Goal: Task Accomplishment & Management: Complete application form

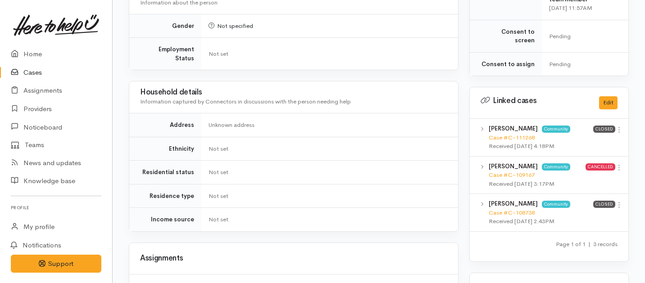
scroll to position [617, 0]
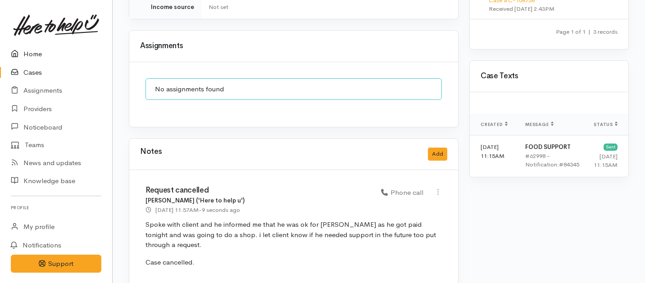
click at [31, 54] on link "Home" at bounding box center [56, 54] width 112 height 18
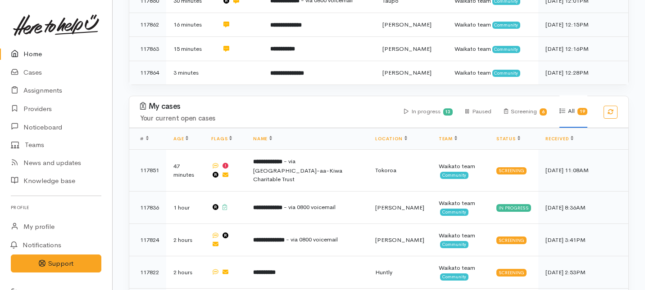
scroll to position [290, 0]
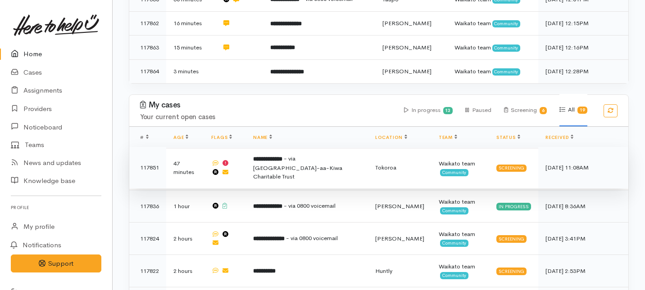
click at [286, 155] on span "- via [GEOGRAPHIC_DATA]-aa-Kiwa Charitable Trust" at bounding box center [297, 168] width 89 height 26
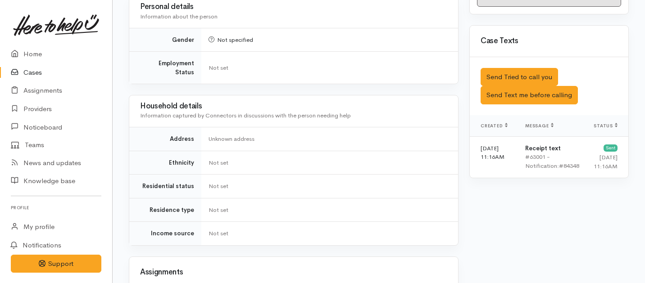
scroll to position [560, 0]
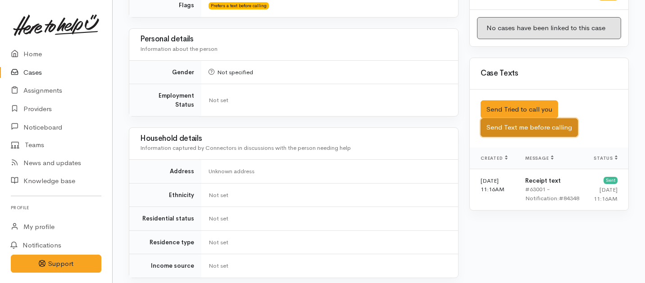
click at [516, 118] on button "Send Text me before calling" at bounding box center [528, 127] width 97 height 18
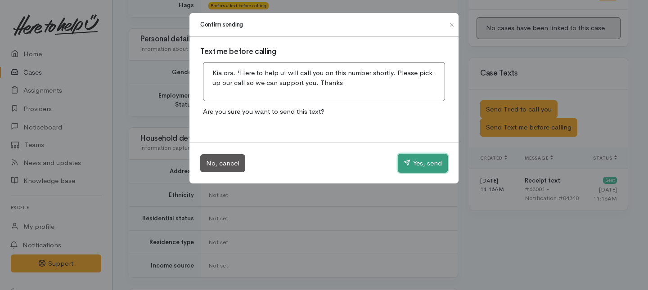
click at [425, 158] on button "Yes, send" at bounding box center [423, 163] width 50 height 19
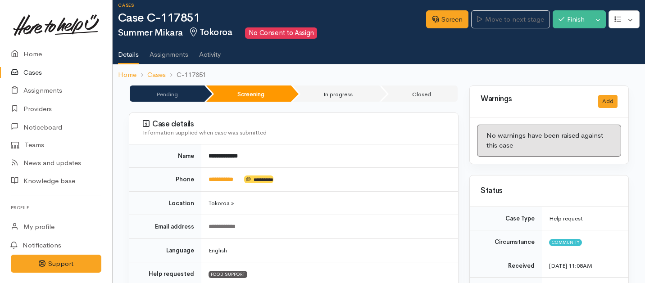
scroll to position [8, 0]
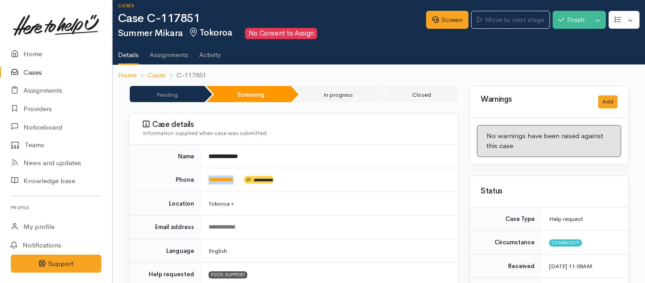
drag, startPoint x: 245, startPoint y: 181, endPoint x: 199, endPoint y: 181, distance: 45.9
click at [199, 181] on tr "**********" at bounding box center [293, 180] width 329 height 24
copy tr "**********"
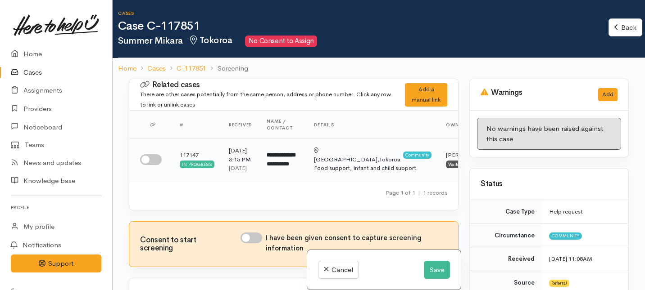
click at [153, 165] on input "checkbox" at bounding box center [151, 159] width 22 height 11
checkbox input "true"
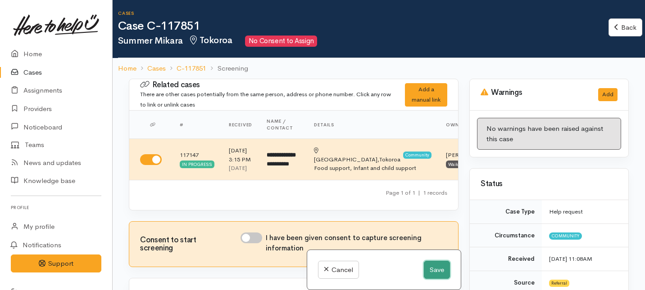
click at [426, 271] on button "Save" at bounding box center [437, 270] width 26 height 18
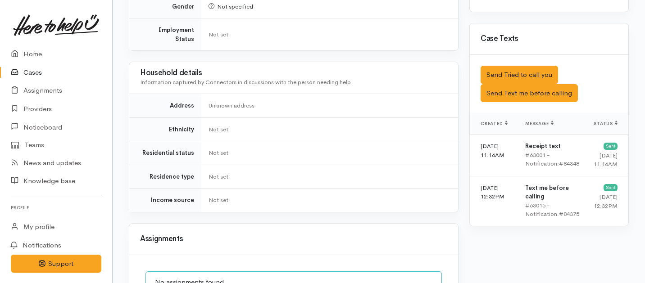
scroll to position [498, 0]
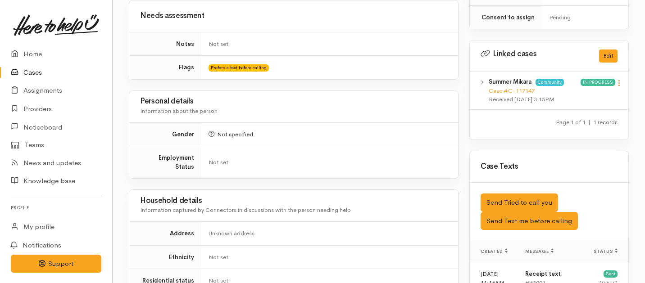
click at [619, 79] on icon at bounding box center [619, 83] width 8 height 8
click at [586, 94] on link "View case" at bounding box center [586, 101] width 71 height 14
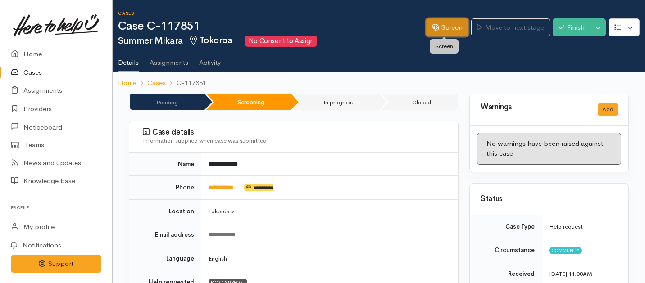
click at [438, 31] on link "Screen" at bounding box center [447, 27] width 42 height 18
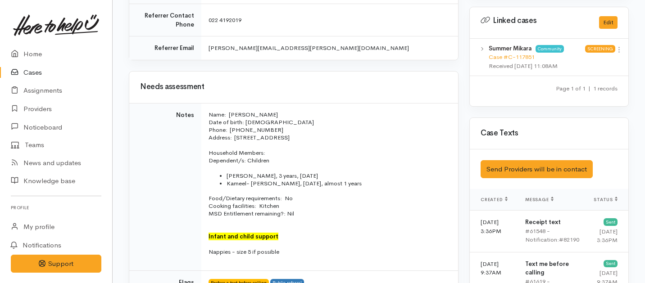
scroll to position [525, 0]
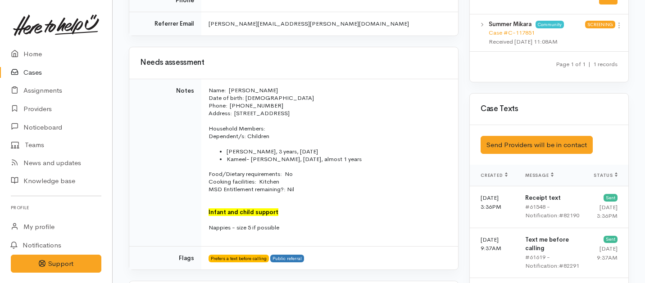
drag, startPoint x: 290, startPoint y: 200, endPoint x: 208, endPoint y: 59, distance: 162.4
click at [208, 79] on td "Name: Summer Mikara Date of birth: [DEMOGRAPHIC_DATA] Phone:  [PHONE_NUMBER][DE…" at bounding box center [329, 162] width 257 height 167
copy td "Name: Summer Mikara Date of birth: 08/11/2002 Phone:  022 176 1724 Address:  17…"
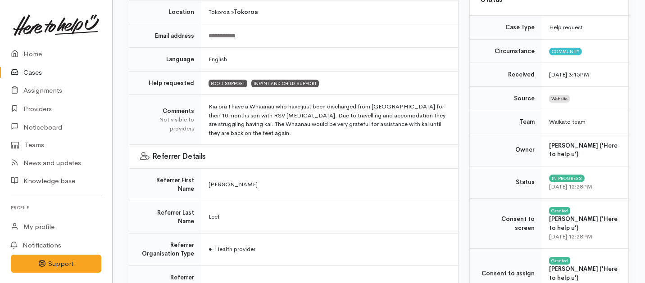
scroll to position [0, 0]
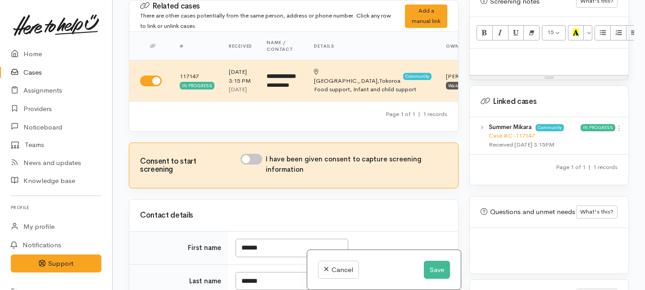
scroll to position [650, 0]
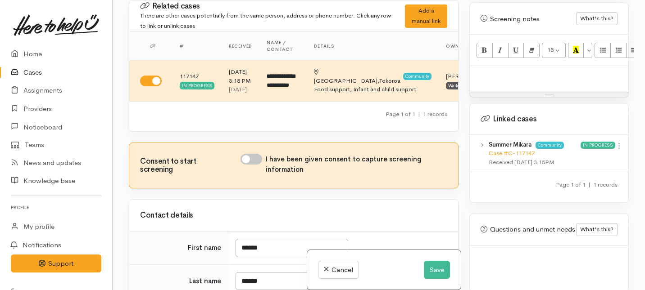
click at [485, 71] on p at bounding box center [548, 76] width 149 height 10
paste div
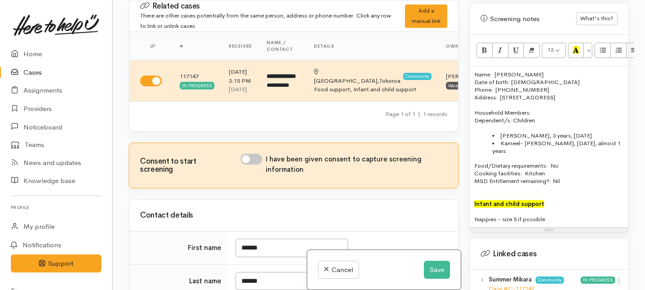
click at [255, 165] on input "I have been given consent to capture screening information" at bounding box center [251, 159] width 22 height 11
checkbox input "true"
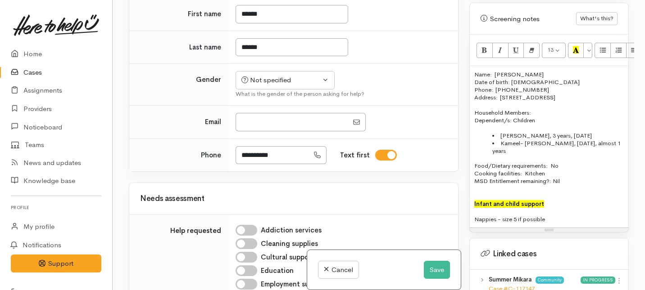
scroll to position [213, 0]
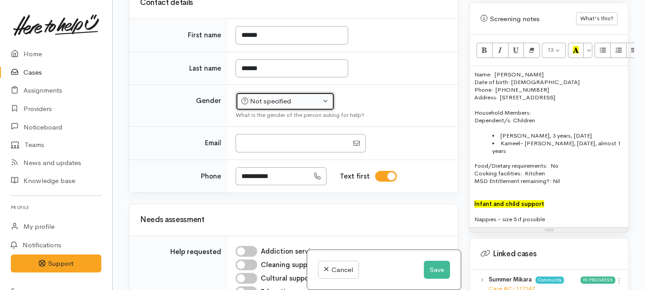
click at [267, 107] on div "Not specified" at bounding box center [280, 101] width 79 height 10
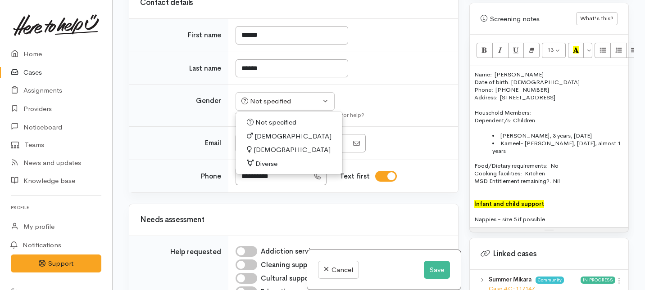
click at [262, 155] on span "[DEMOGRAPHIC_DATA]" at bounding box center [291, 150] width 77 height 10
select select "[DEMOGRAPHIC_DATA]"
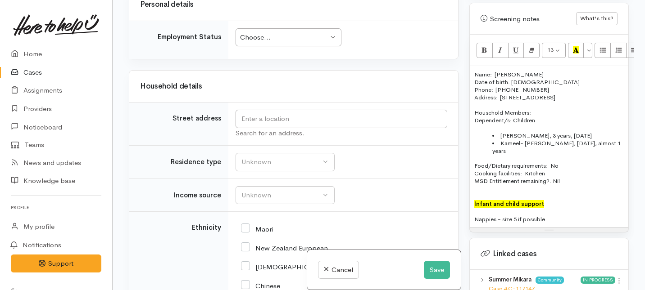
scroll to position [986, 0]
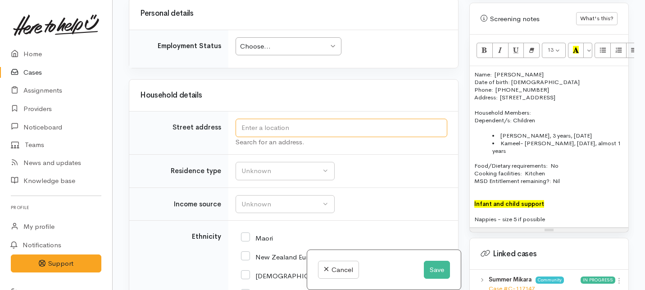
click at [257, 137] on input "text" at bounding box center [341, 128] width 212 height 18
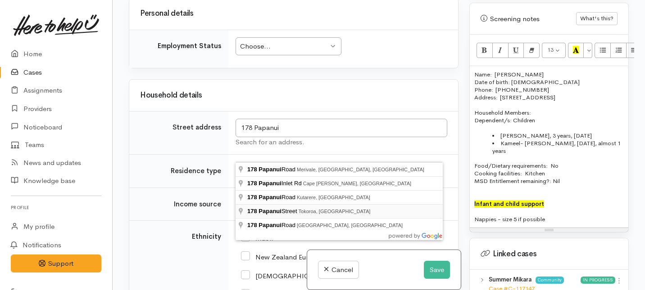
type input "[STREET_ADDRESS]"
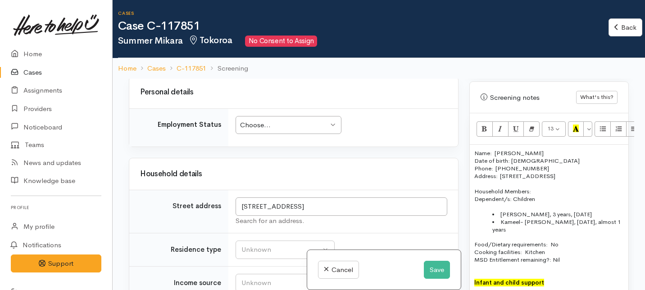
click at [254, 131] on div "Choose..." at bounding box center [284, 125] width 88 height 10
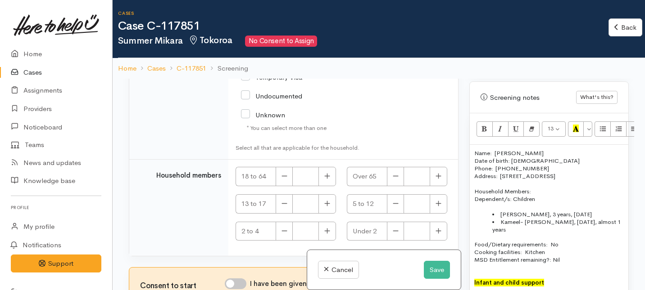
scroll to position [53, 0]
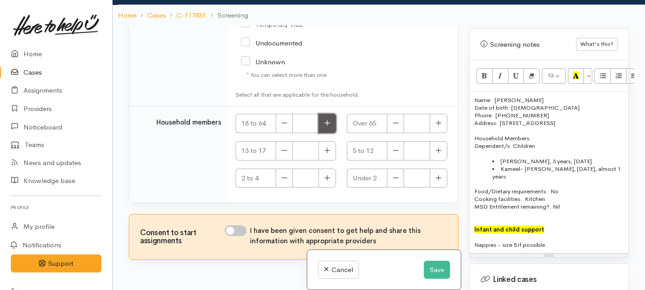
click at [320, 127] on button "button" at bounding box center [327, 123] width 18 height 19
type input "1"
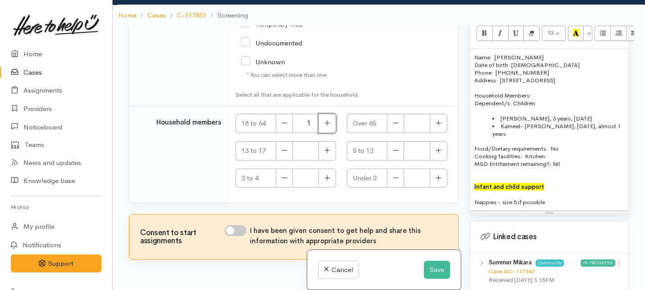
scroll to position [694, 0]
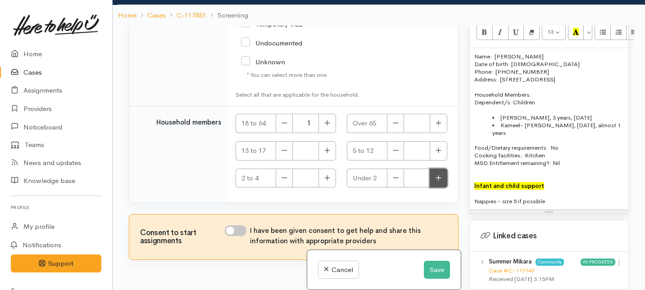
click at [435, 179] on icon "button" at bounding box center [437, 177] width 5 height 5
type input "1"
click at [328, 183] on button "button" at bounding box center [327, 178] width 18 height 19
type input "1"
click at [237, 231] on input "I have been given consent to get help and share this information with appropria…" at bounding box center [236, 231] width 22 height 11
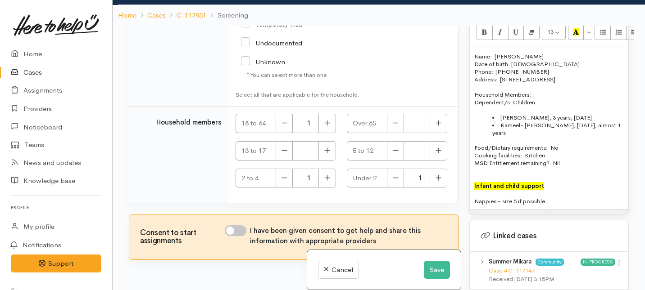
checkbox input "true"
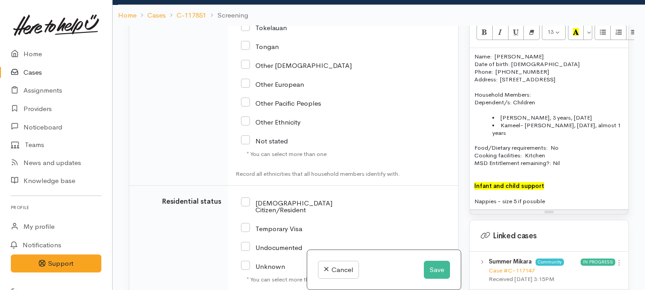
scroll to position [1447, 0]
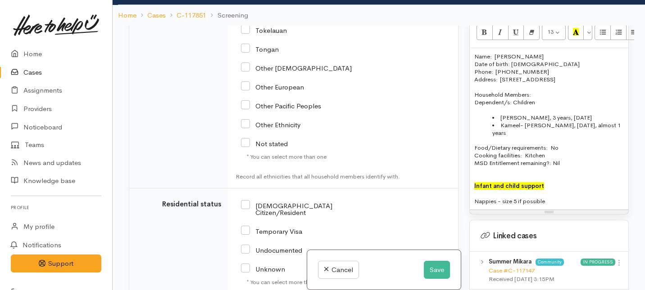
click at [244, 216] on input "[DEMOGRAPHIC_DATA] Citizen/Resident" at bounding box center [302, 208] width 123 height 15
checkbox input "true"
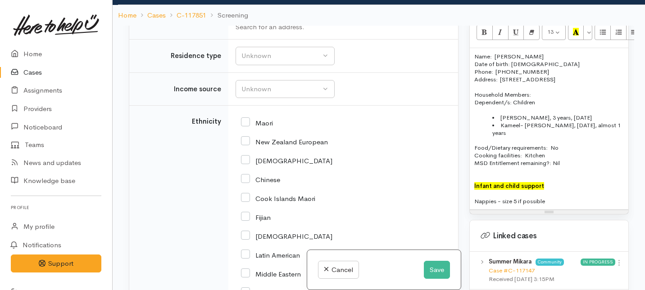
scroll to position [1106, 0]
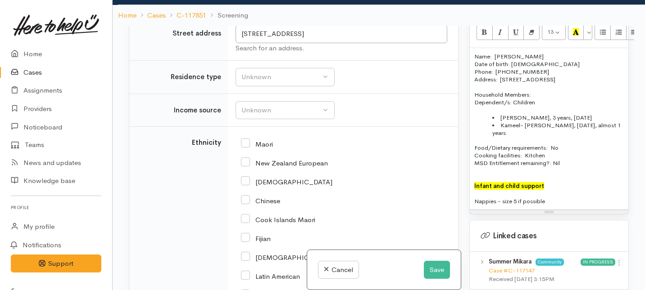
click at [250, 153] on div "Maori" at bounding box center [341, 143] width 201 height 19
click at [246, 148] on input "Maori" at bounding box center [257, 144] width 32 height 8
checkbox input "true"
click at [317, 82] on div "Unknown" at bounding box center [280, 77] width 79 height 10
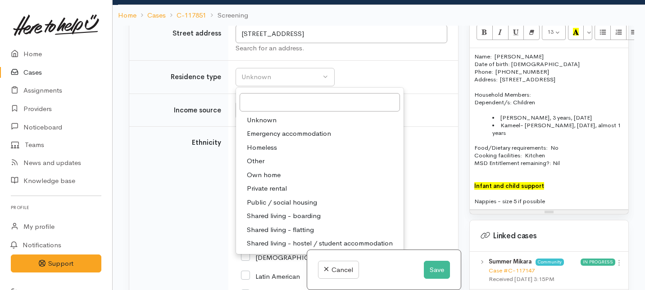
click at [267, 194] on span "Private rental" at bounding box center [267, 189] width 40 height 10
select select "2"
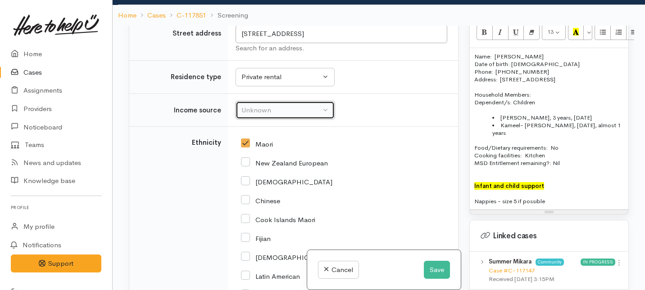
click at [272, 120] on button "Unknown" at bounding box center [284, 110] width 99 height 18
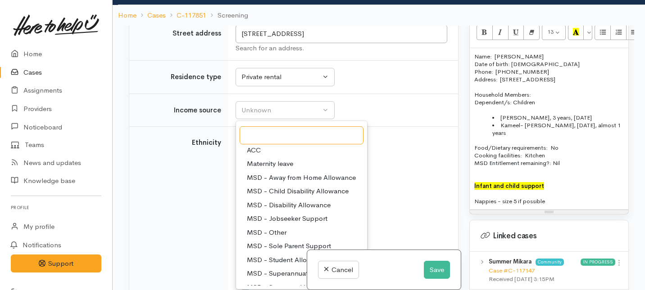
scroll to position [20, 0]
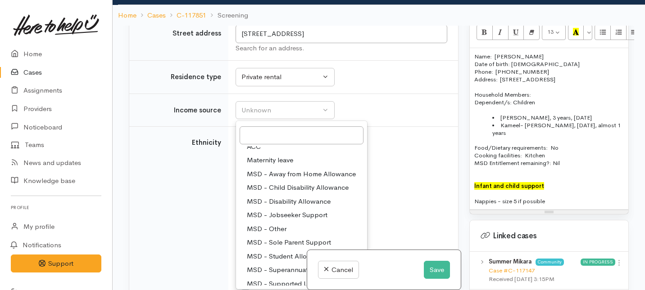
click at [271, 248] on span "MSD - Sole Parent Support" at bounding box center [289, 243] width 84 height 10
select select "7"
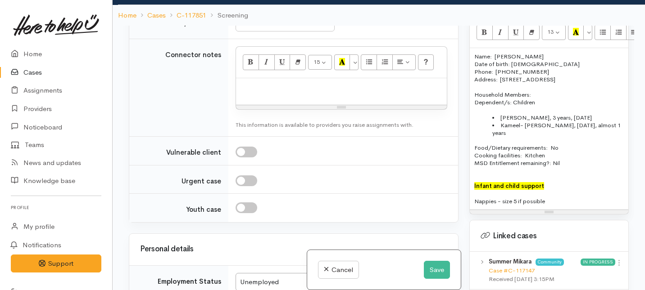
scroll to position [771, 0]
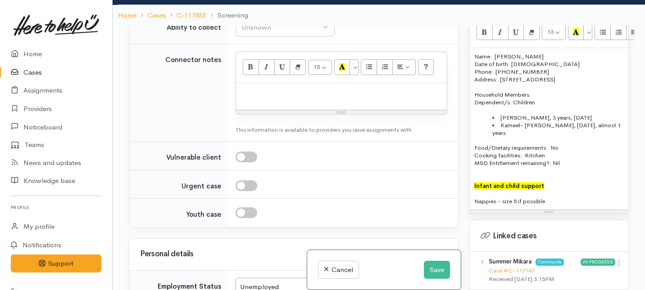
click at [311, 98] on p at bounding box center [341, 93] width 202 height 10
paste div
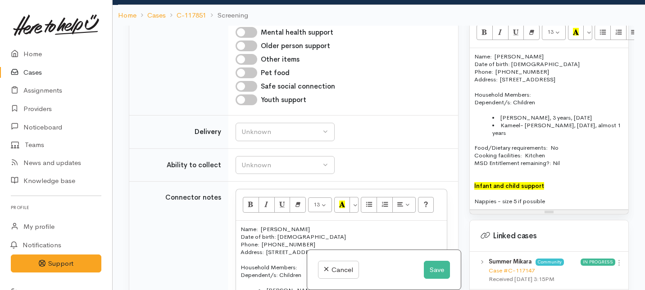
scroll to position [622, 0]
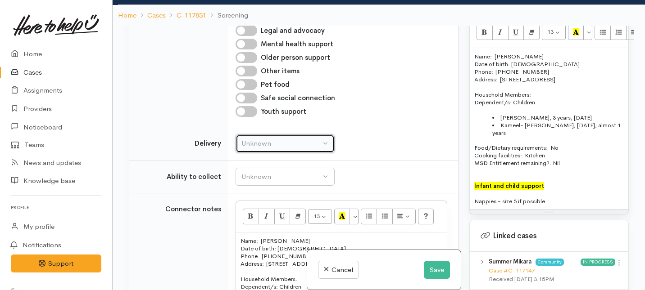
click at [274, 153] on button "Unknown" at bounding box center [284, 144] width 99 height 18
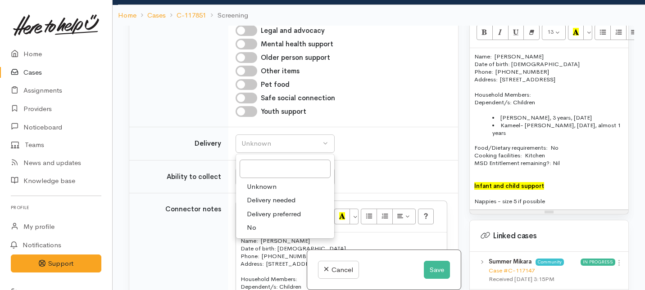
click at [266, 220] on span "Delivery preferred" at bounding box center [274, 214] width 54 height 10
select select "2"
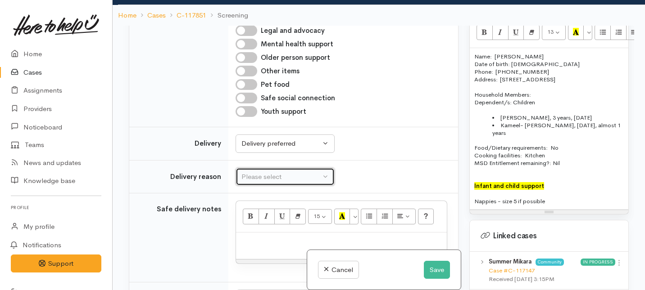
click at [265, 182] on div "Please select" at bounding box center [280, 177] width 79 height 10
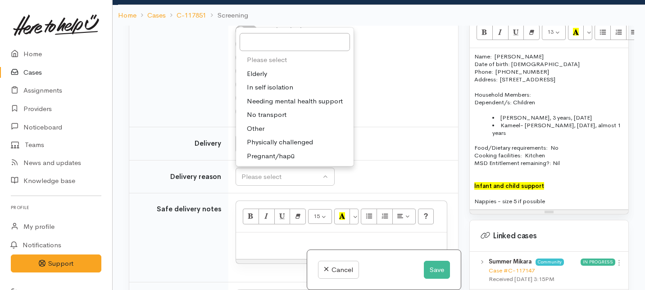
click at [263, 134] on span "Other" at bounding box center [256, 128] width 18 height 10
select select "7"
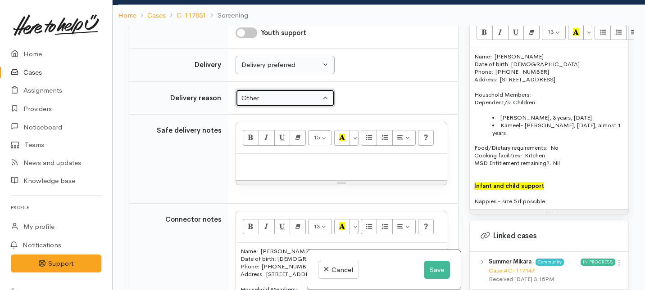
scroll to position [719, 0]
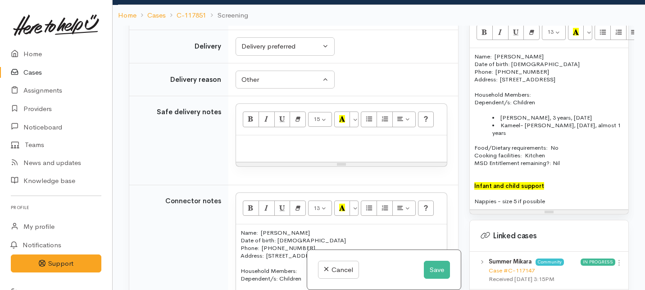
click at [261, 135] on div "15 8 9 10 11 12 14 18 24 36 Background Color Transparent Select #ffff00 Text Co…" at bounding box center [341, 120] width 211 height 32
click at [256, 150] on p at bounding box center [341, 145] width 202 height 10
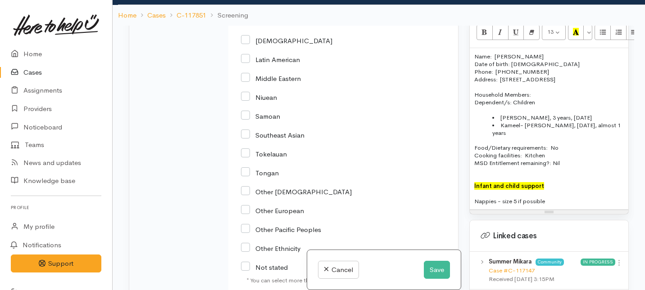
scroll to position [1902, 0]
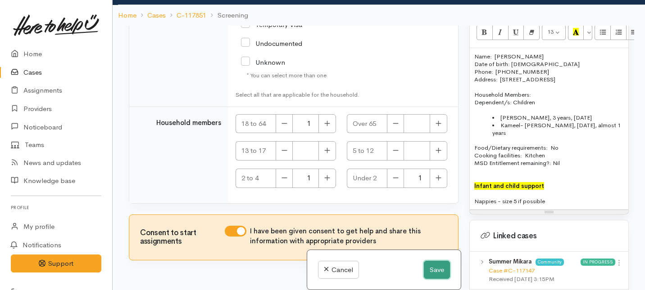
click at [436, 278] on button "Save" at bounding box center [437, 270] width 26 height 18
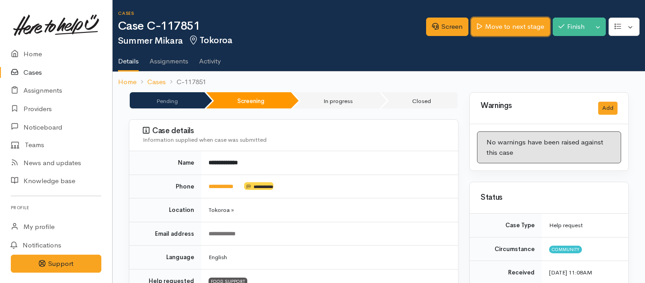
click at [503, 32] on link "Move to next stage" at bounding box center [510, 27] width 78 height 18
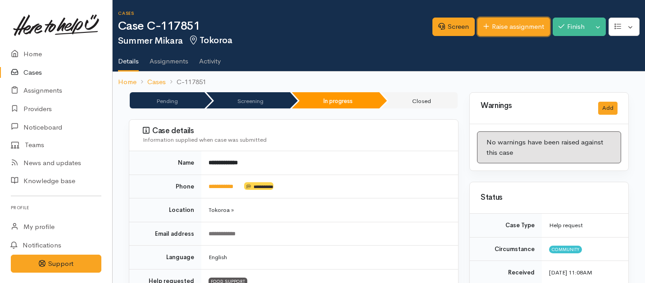
drag, startPoint x: 0, startPoint y: 0, endPoint x: 503, endPoint y: 32, distance: 503.8
click at [503, 32] on link "Raise assignment" at bounding box center [513, 27] width 72 height 18
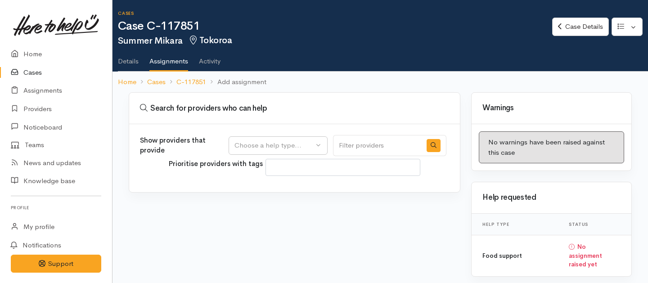
select select
click at [277, 148] on div "Choose a help type..." at bounding box center [274, 145] width 79 height 10
click at [268, 191] on span "Food support" at bounding box center [261, 189] width 42 height 10
select select "3"
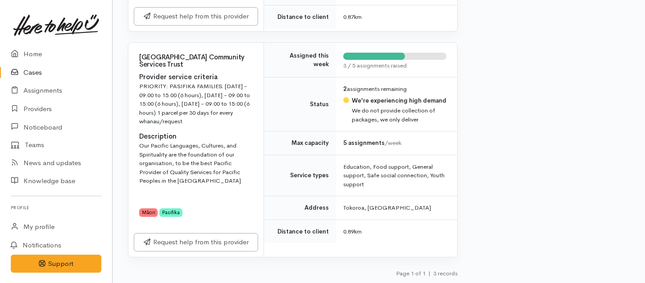
scroll to position [517, 1]
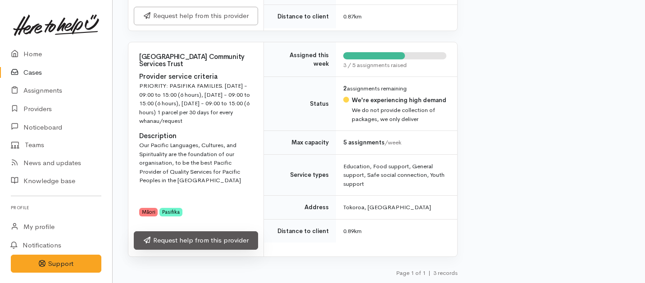
click at [211, 248] on link "Request help from this provider" at bounding box center [196, 240] width 124 height 18
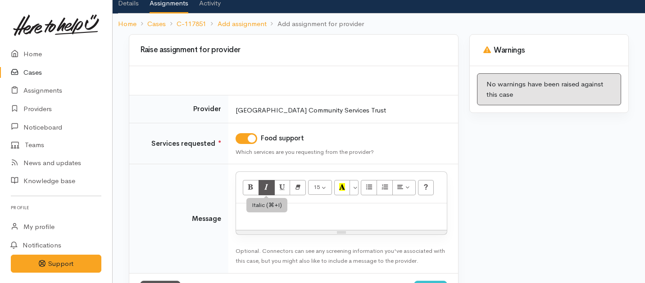
scroll to position [59, 0]
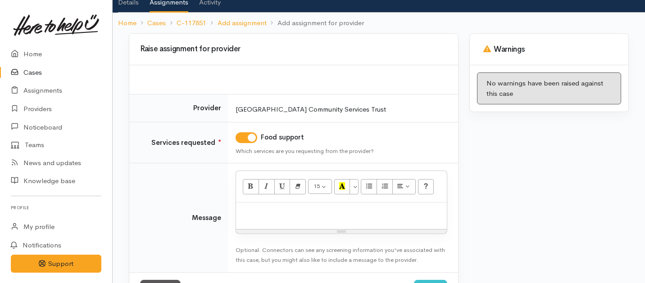
click at [307, 212] on p at bounding box center [341, 212] width 202 height 10
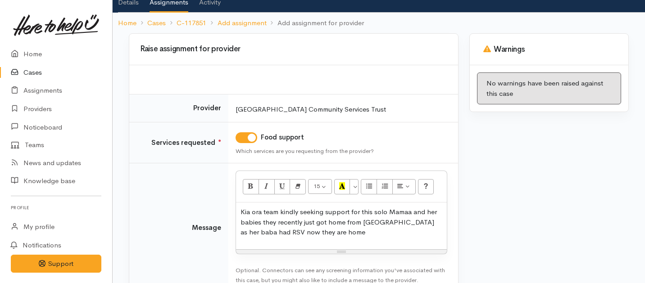
click at [307, 239] on div "Kia ora team kindly seeking support for this solo Mamaa and her babies they rec…" at bounding box center [341, 226] width 211 height 47
click at [349, 230] on p "Kia ora team kindly seeking support for this solo Mamaa and her babies they rec…" at bounding box center [341, 222] width 202 height 31
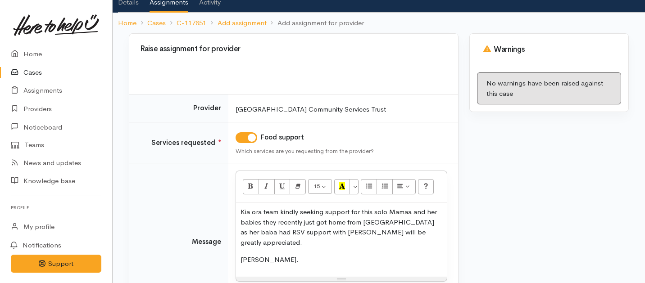
scroll to position [133, 0]
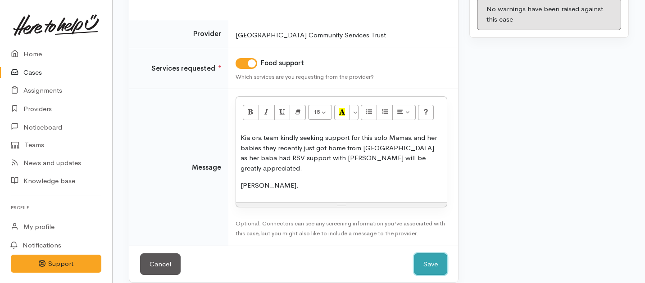
click at [434, 256] on button "Save" at bounding box center [430, 264] width 33 height 22
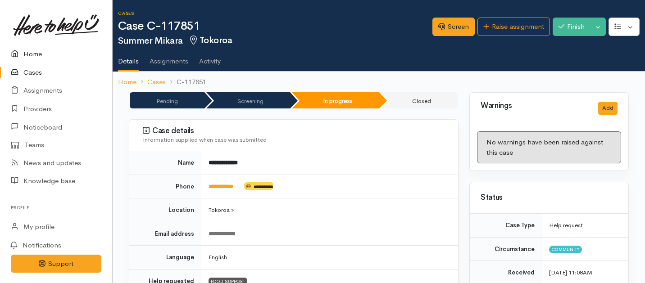
click at [34, 49] on link "Home" at bounding box center [56, 54] width 112 height 18
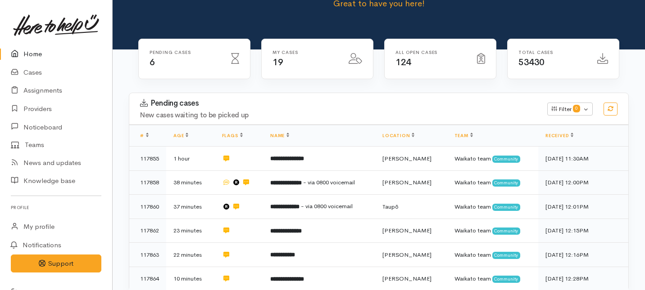
scroll to position [120, 0]
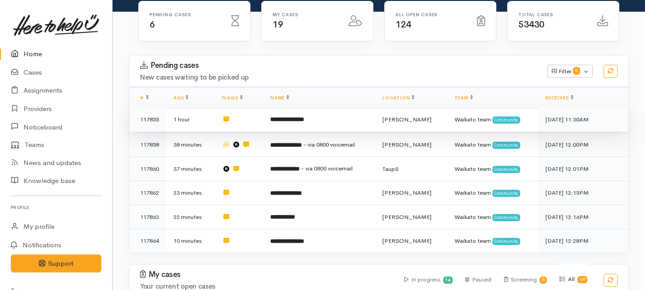
click at [296, 117] on b "**********" at bounding box center [287, 120] width 34 height 6
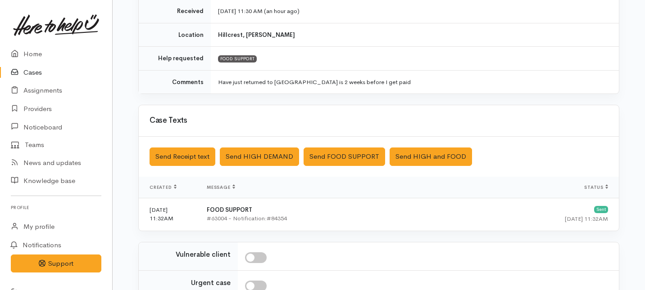
scroll to position [275, 0]
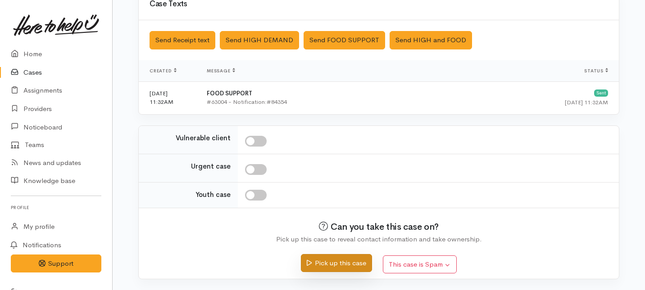
click at [319, 265] on button "Pick up this case" at bounding box center [336, 263] width 71 height 18
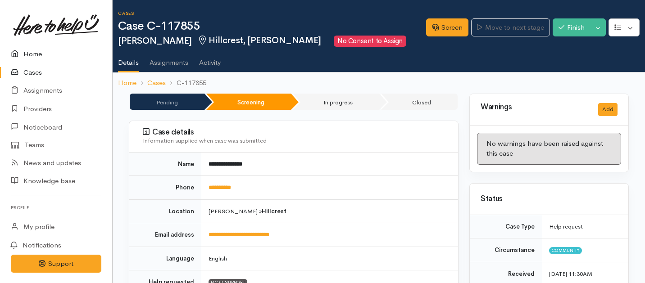
click at [32, 54] on link "Home" at bounding box center [56, 54] width 112 height 18
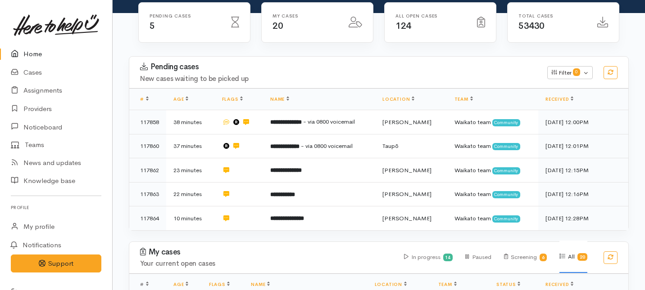
scroll to position [122, 0]
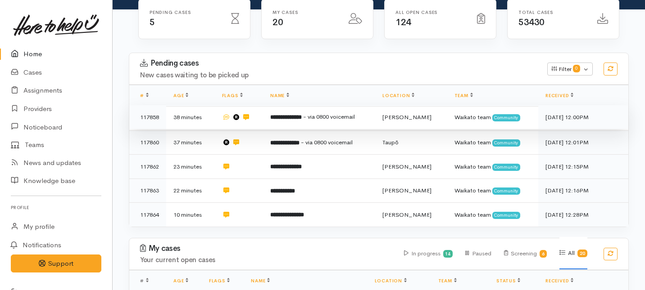
click at [298, 114] on b "**********" at bounding box center [286, 117] width 32 height 6
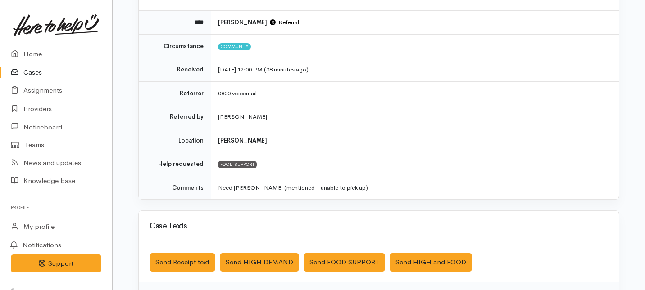
scroll to position [322, 0]
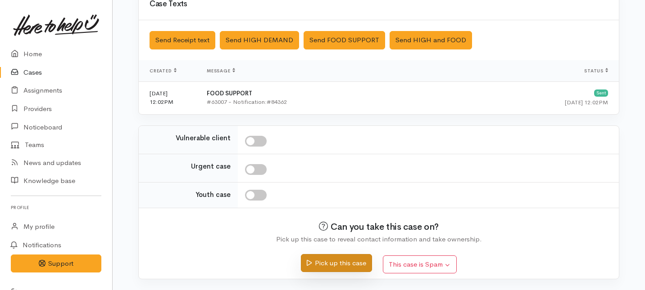
click at [313, 266] on button "Pick up this case" at bounding box center [336, 263] width 71 height 18
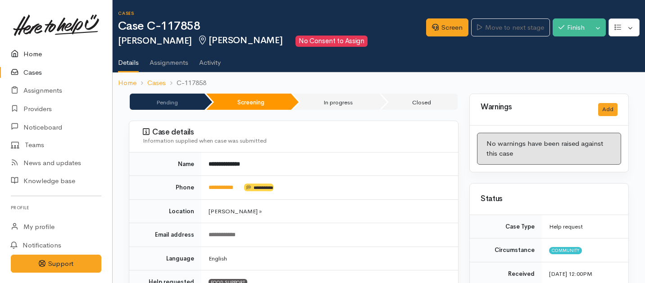
click at [28, 53] on link "Home" at bounding box center [56, 54] width 112 height 18
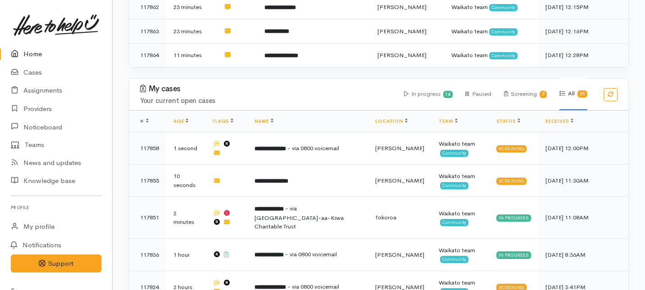
scroll to position [252, 0]
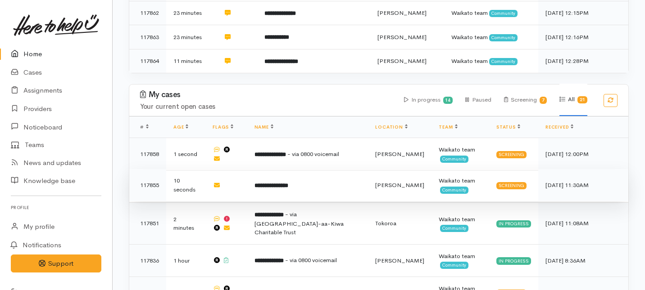
click at [284, 183] on b "**********" at bounding box center [271, 186] width 34 height 6
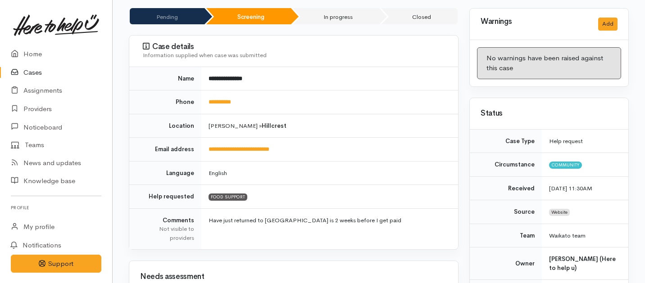
scroll to position [56, 0]
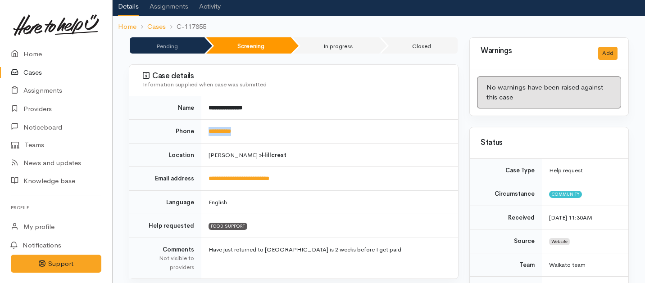
drag, startPoint x: 265, startPoint y: 131, endPoint x: 203, endPoint y: 125, distance: 61.5
click at [203, 125] on td "**********" at bounding box center [329, 132] width 257 height 24
copy link "**********"
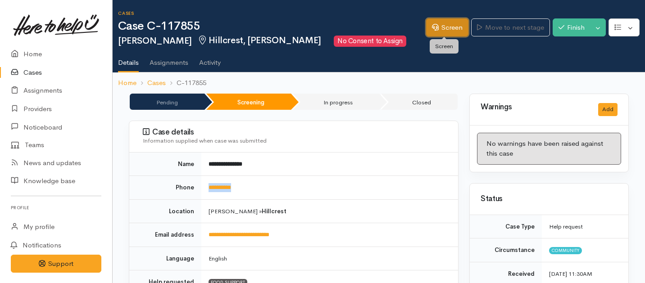
click at [444, 30] on link "Screen" at bounding box center [447, 27] width 42 height 18
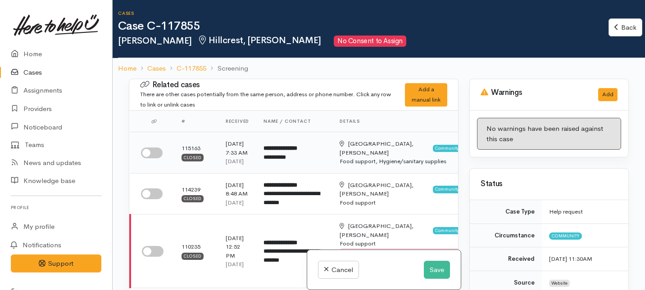
click at [156, 157] on input "checkbox" at bounding box center [152, 153] width 22 height 11
checkbox input "true"
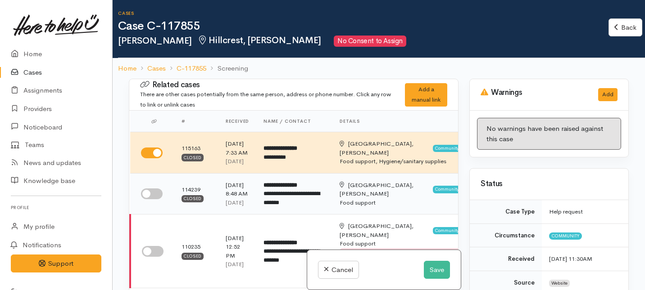
click at [154, 199] on input "checkbox" at bounding box center [152, 194] width 22 height 11
checkbox input "true"
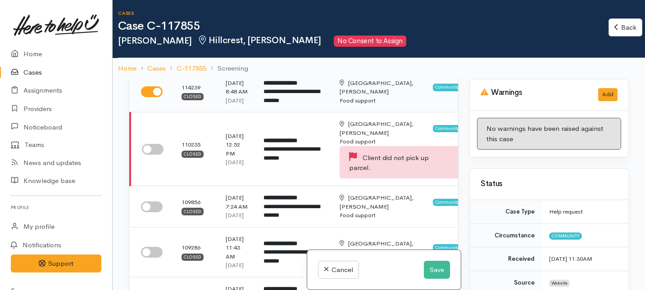
scroll to position [103, 0]
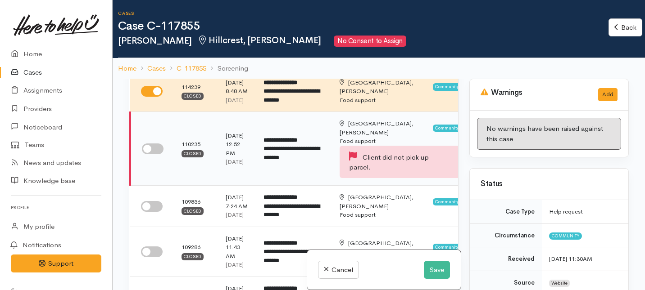
click at [151, 154] on input "checkbox" at bounding box center [153, 149] width 22 height 11
checkbox input "true"
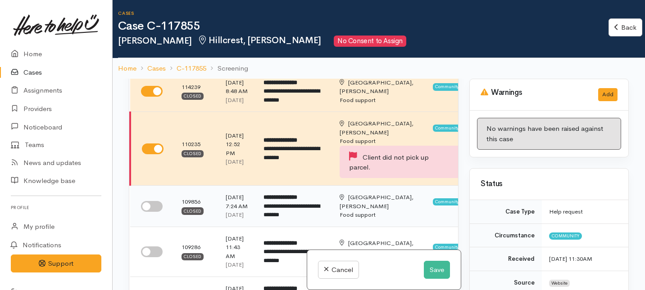
click at [156, 212] on input "checkbox" at bounding box center [152, 206] width 22 height 11
checkbox input "true"
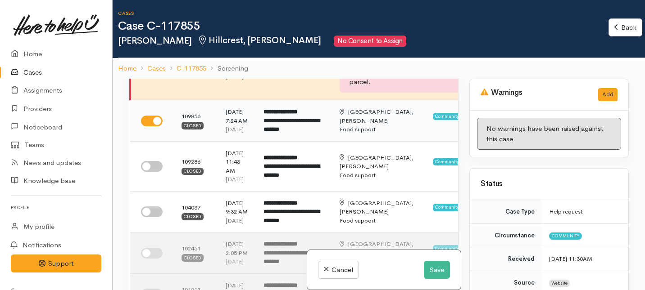
scroll to position [202, 0]
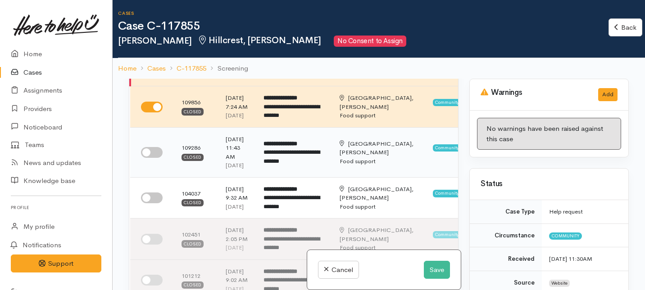
click at [157, 158] on input "checkbox" at bounding box center [152, 152] width 22 height 11
checkbox input "true"
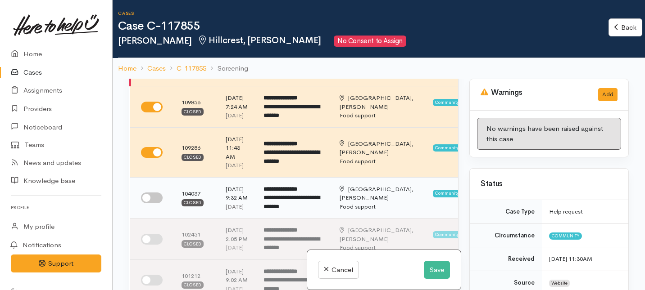
click at [152, 203] on input "checkbox" at bounding box center [152, 198] width 22 height 11
checkbox input "true"
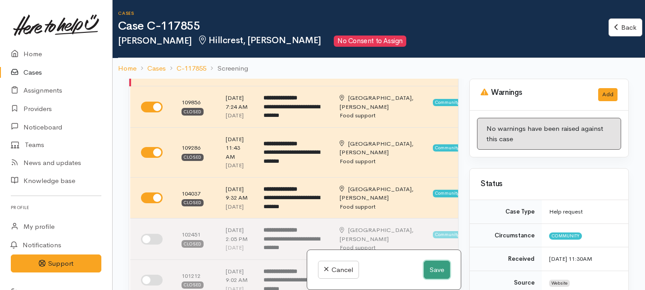
click at [433, 268] on button "Save" at bounding box center [437, 270] width 26 height 18
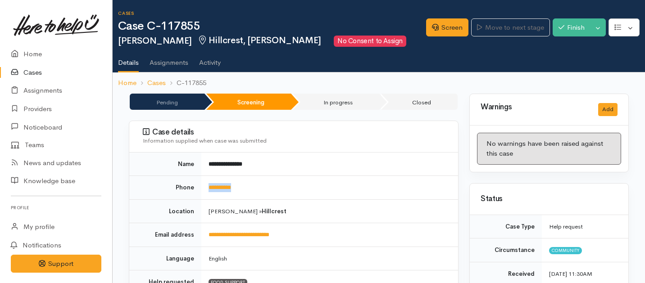
drag, startPoint x: 249, startPoint y: 191, endPoint x: 200, endPoint y: 184, distance: 49.6
click at [200, 184] on tr "**********" at bounding box center [293, 188] width 329 height 24
copy tr "**********"
click at [440, 26] on link "Screen" at bounding box center [447, 27] width 42 height 18
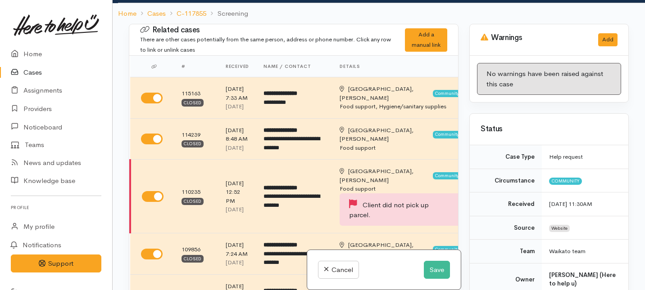
scroll to position [57, 0]
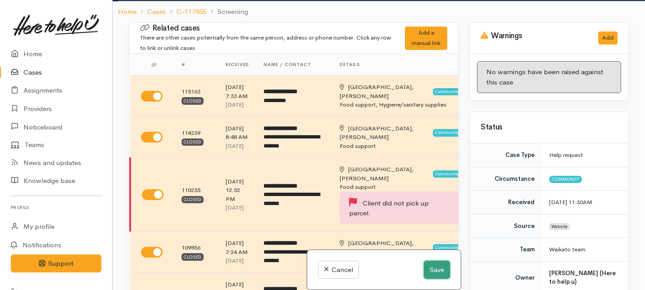
click at [426, 263] on button "Save" at bounding box center [437, 270] width 26 height 18
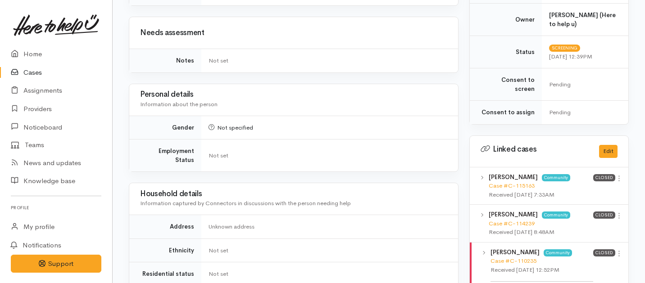
scroll to position [674, 0]
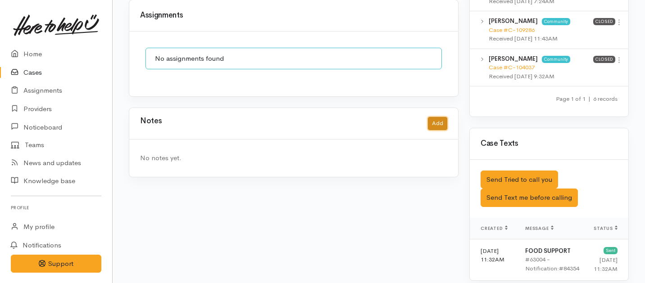
click at [434, 117] on button "Add" at bounding box center [437, 123] width 19 height 13
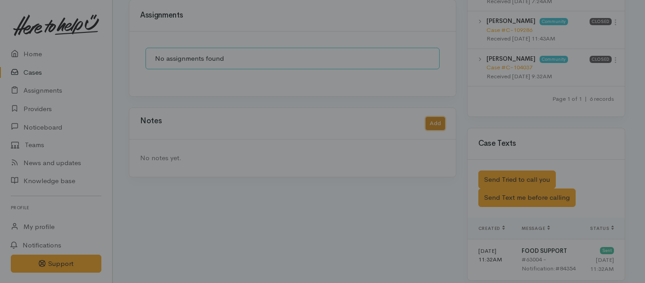
scroll to position [657, 0]
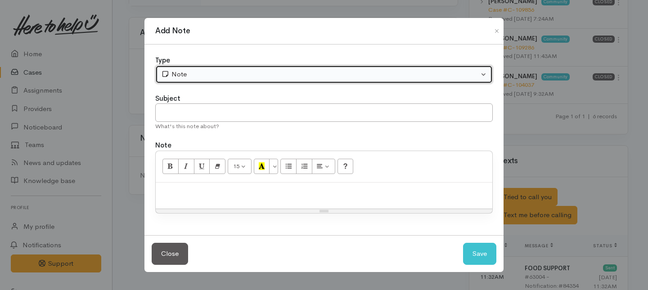
click at [230, 81] on button "Note" at bounding box center [324, 74] width 338 height 18
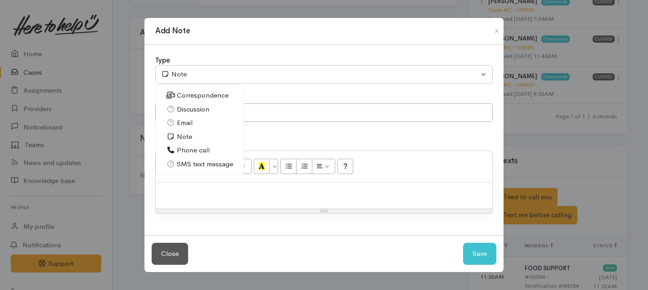
click at [190, 151] on span "Phone call" at bounding box center [193, 150] width 33 height 10
select select "3"
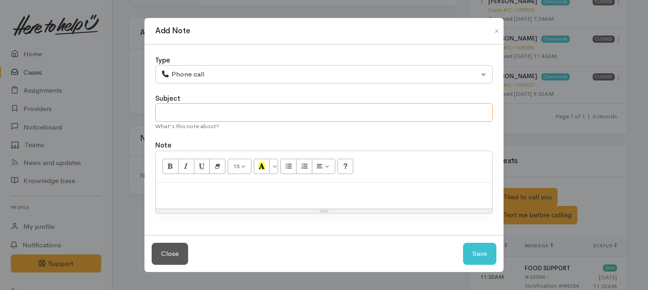
click at [190, 116] on input "text" at bounding box center [324, 113] width 338 height 18
type input "1st Attempt to contact"
click at [196, 201] on div at bounding box center [324, 196] width 337 height 27
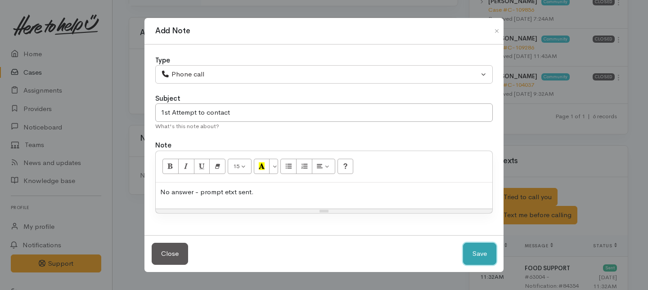
click at [478, 248] on button "Save" at bounding box center [479, 254] width 33 height 22
select select "1"
